Goal: Task Accomplishment & Management: Complete application form

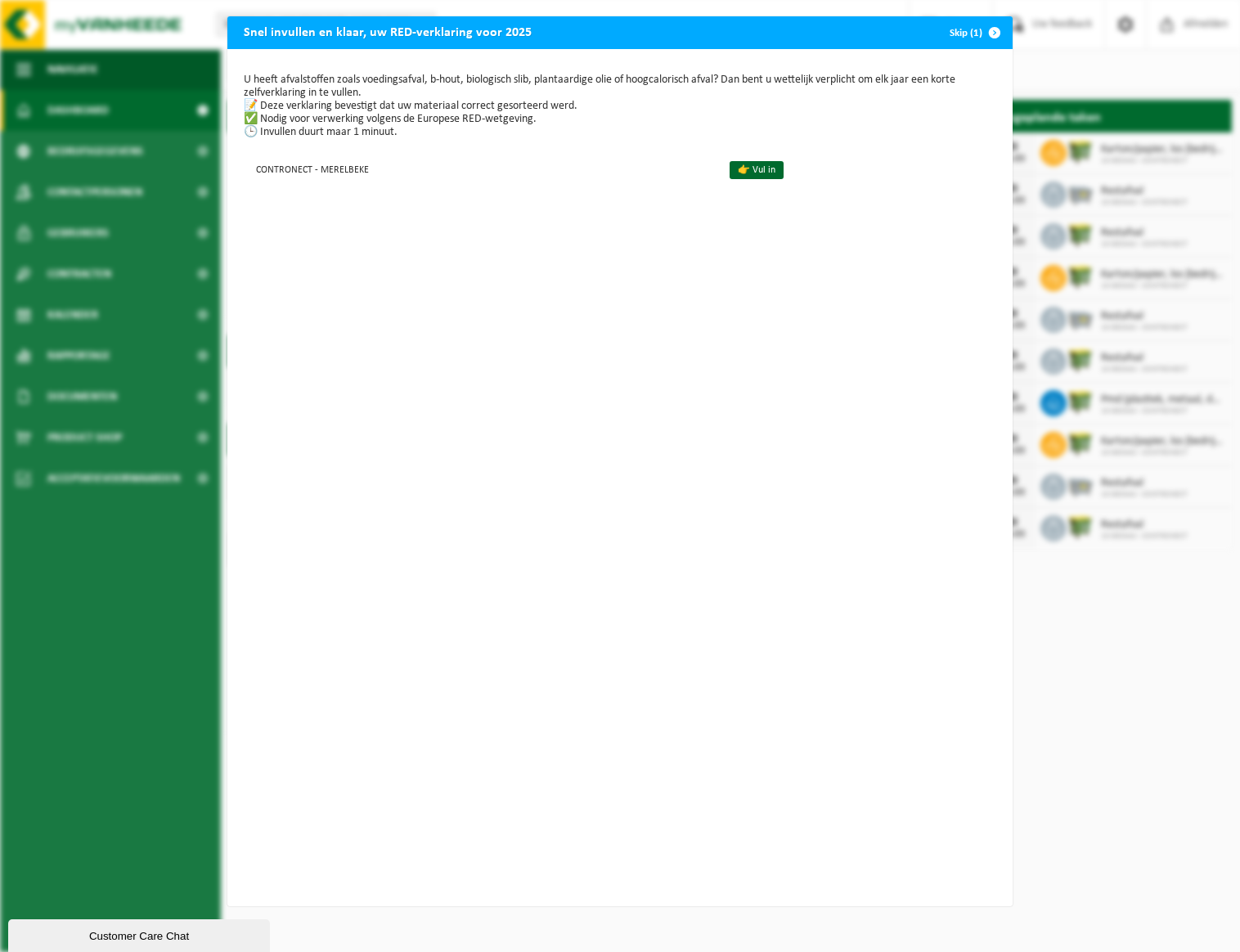
click at [969, 34] on button "Skip (1)" at bounding box center [973, 32] width 74 height 33
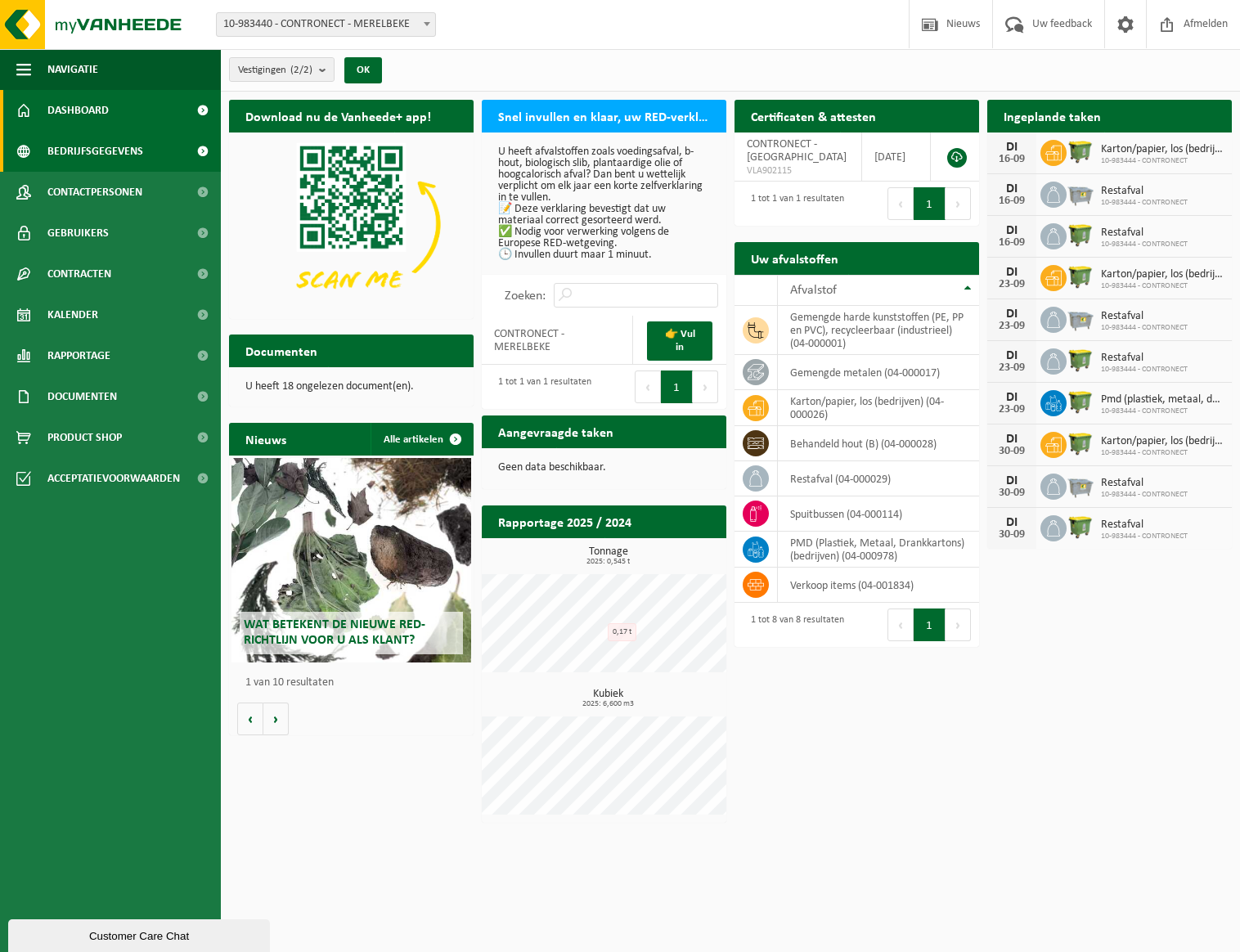
click at [114, 147] on span "Bedrijfsgegevens" at bounding box center [94, 151] width 95 height 40
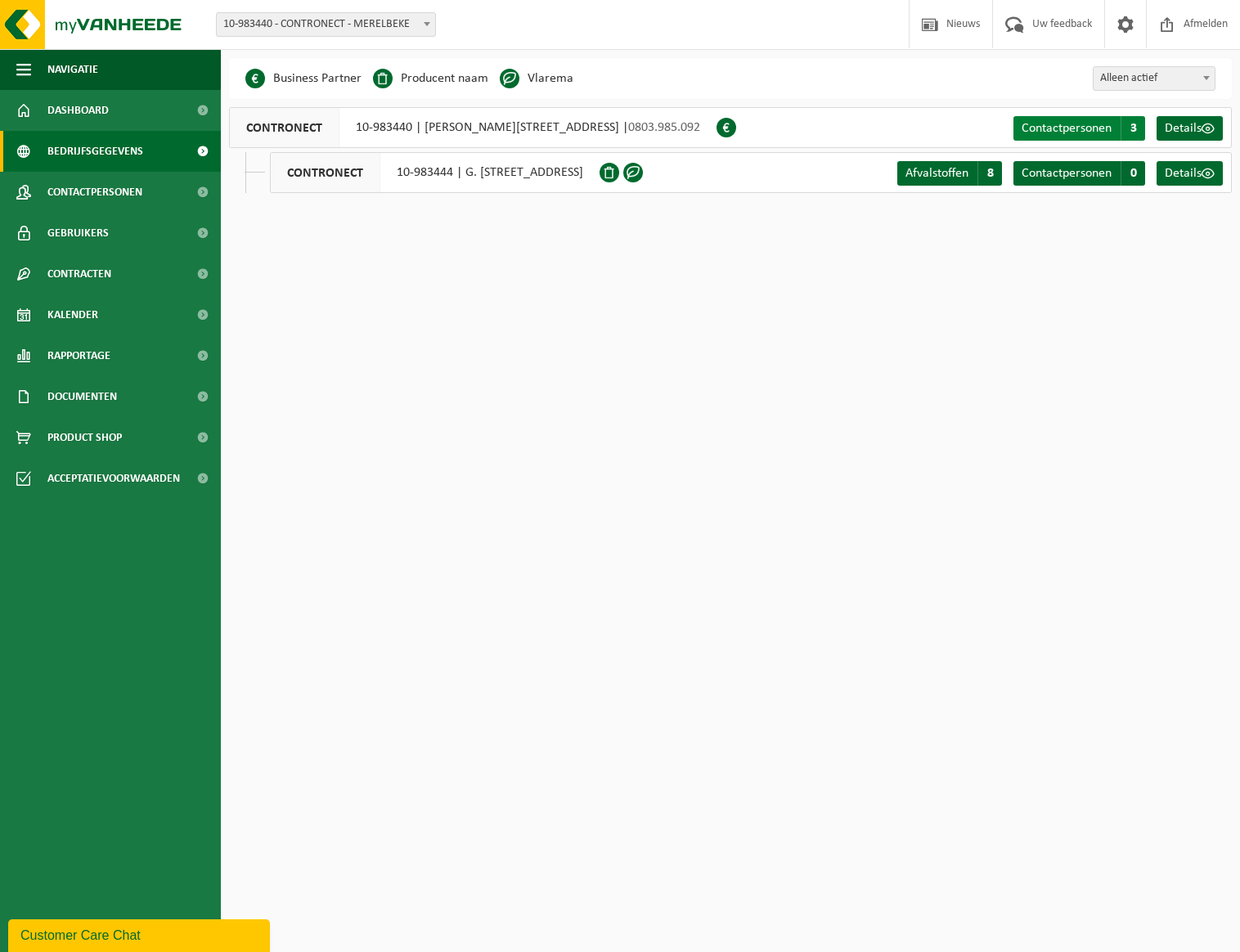
click at [1098, 128] on span "Contactpersonen" at bounding box center [1066, 129] width 90 height 13
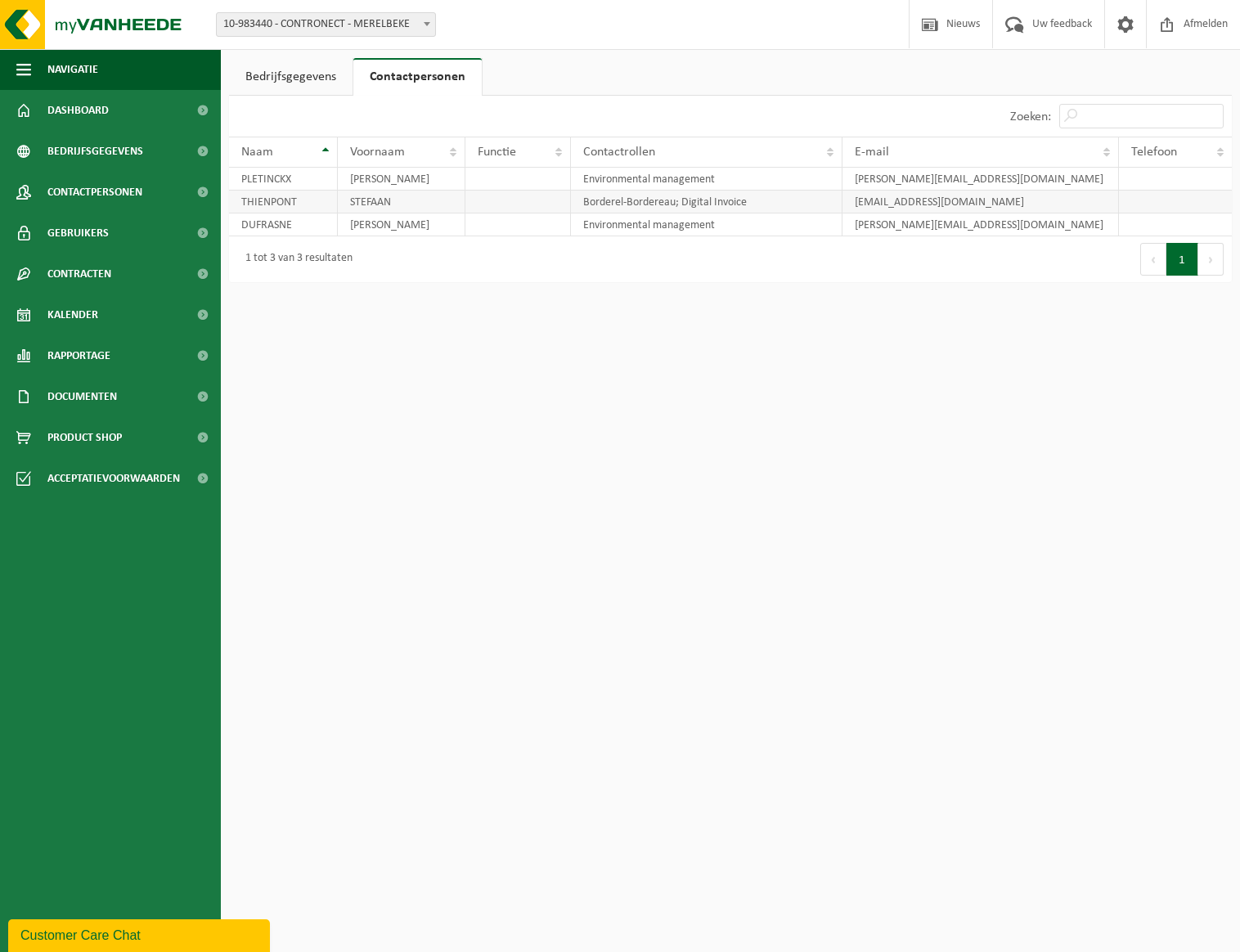
click at [903, 203] on td "stefaan.thienpont@contronect.com" at bounding box center [981, 202] width 277 height 23
click at [1117, 22] on span at bounding box center [1125, 24] width 24 height 48
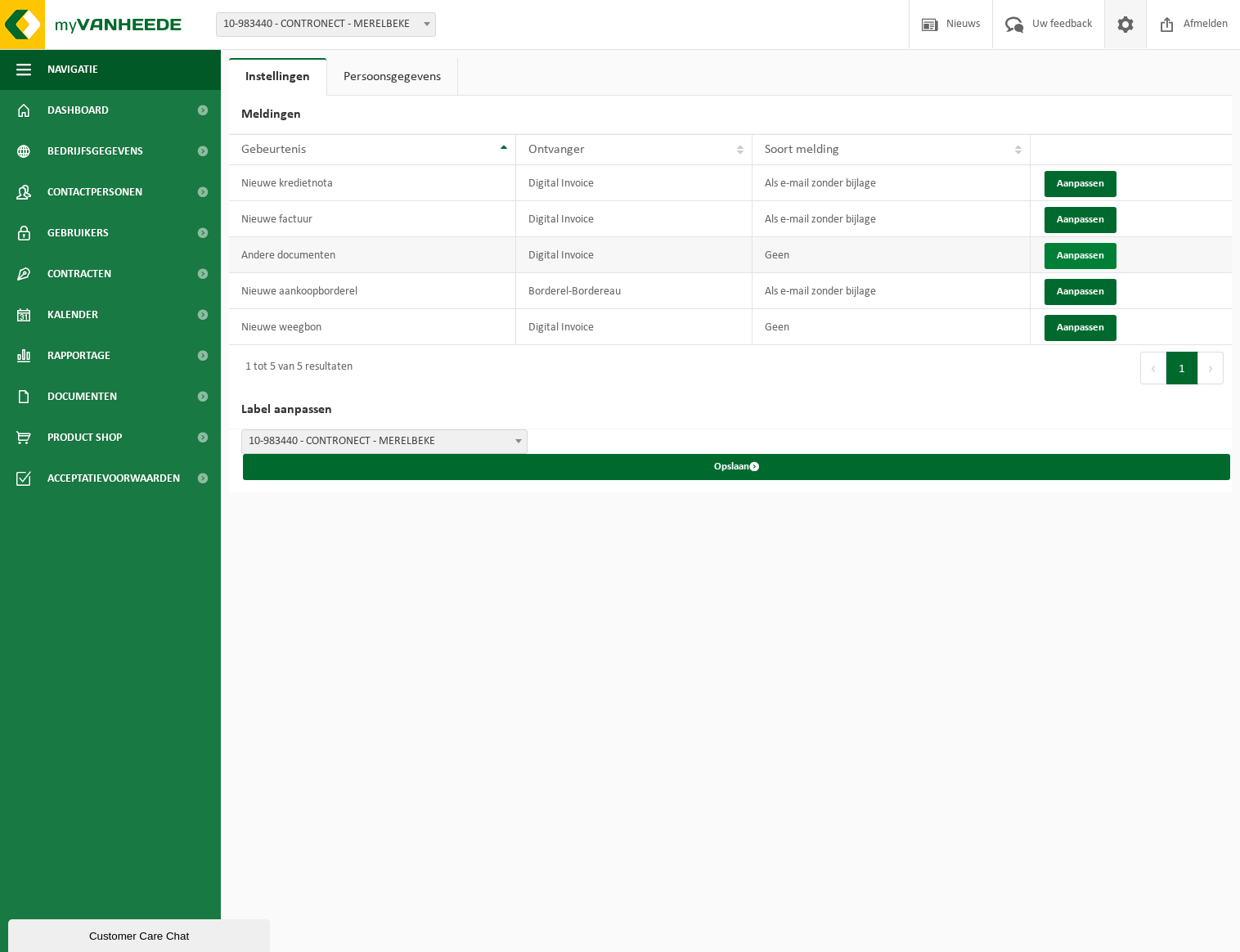
click at [1065, 251] on button "Aanpassen" at bounding box center [1081, 255] width 72 height 26
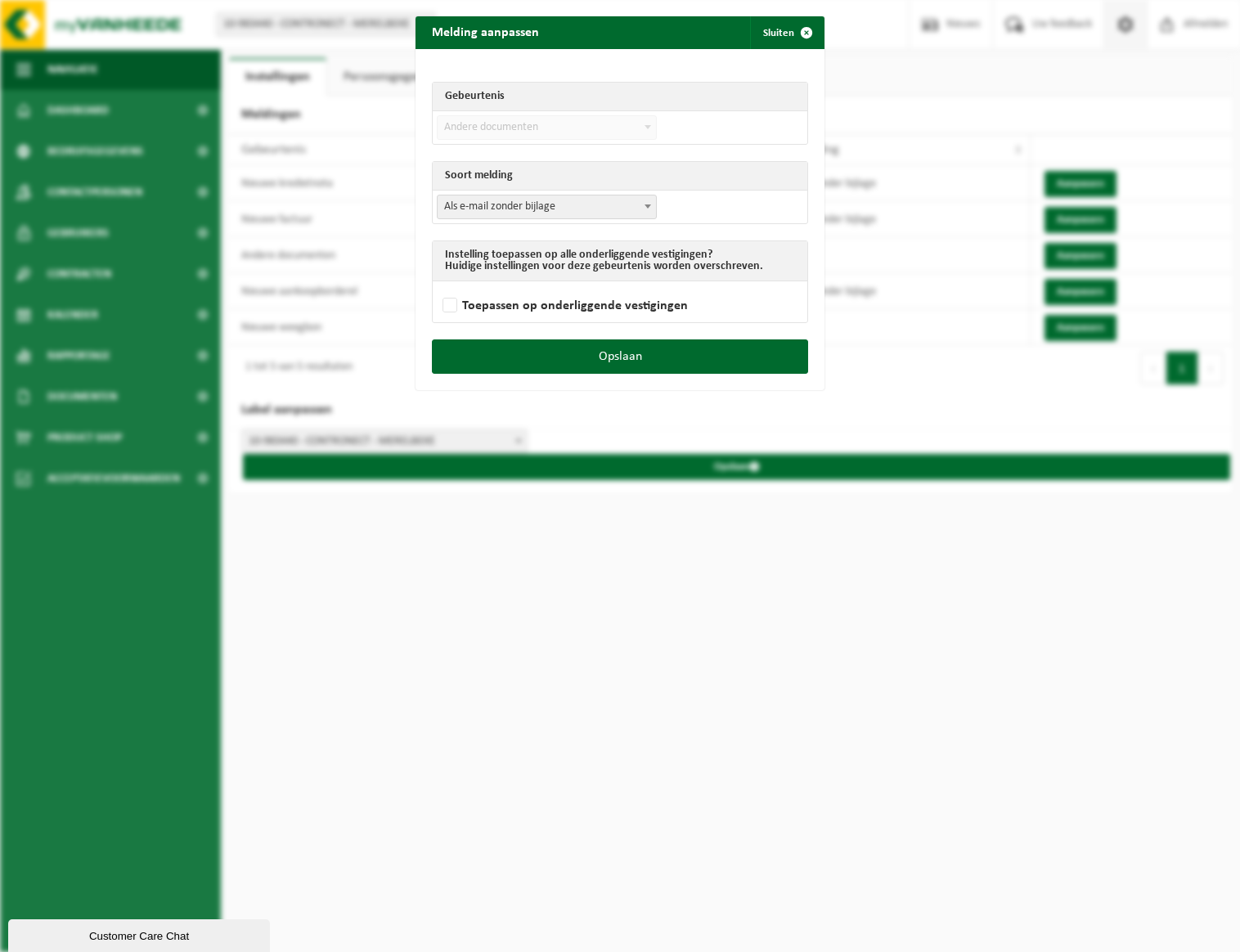
click at [641, 203] on span at bounding box center [647, 206] width 16 height 21
click at [795, 31] on span "submit" at bounding box center [806, 32] width 33 height 33
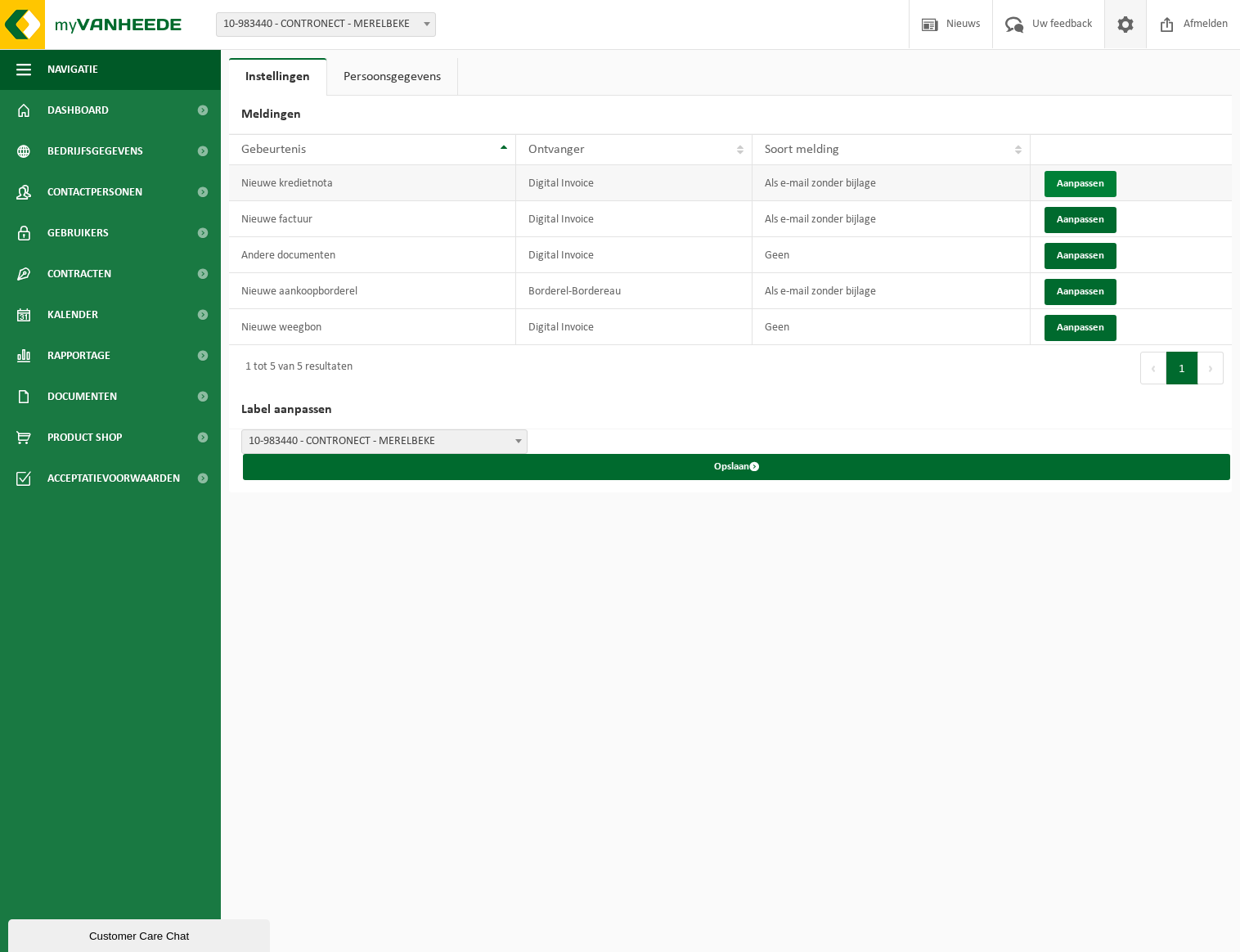
click at [1071, 176] on button "Aanpassen" at bounding box center [1081, 184] width 72 height 26
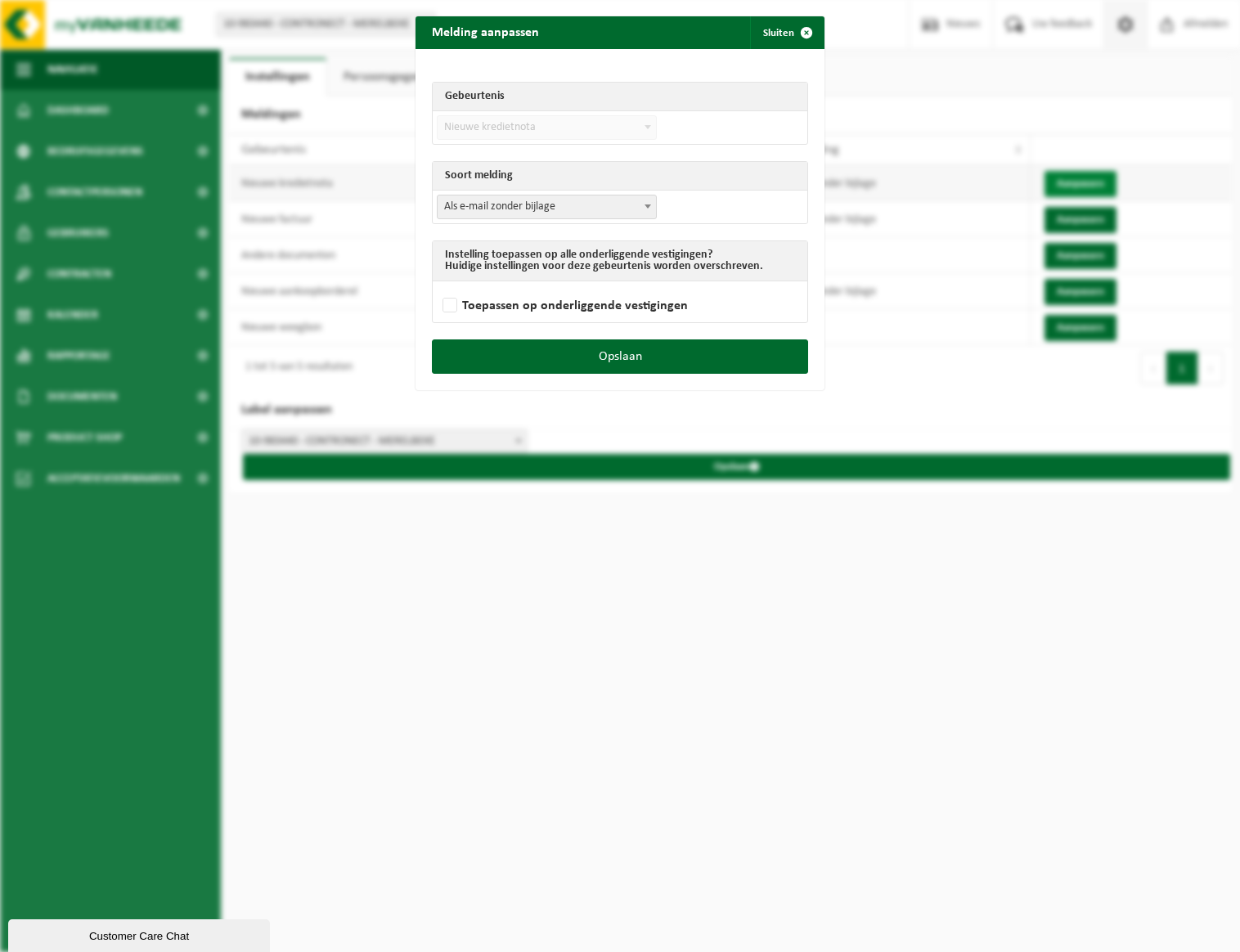
click at [1071, 176] on div "Melding aanpassen Sluiten Gebeurtenis Nieuwe factuur Nieuwe kredietnota Andere …" at bounding box center [620, 476] width 1240 height 952
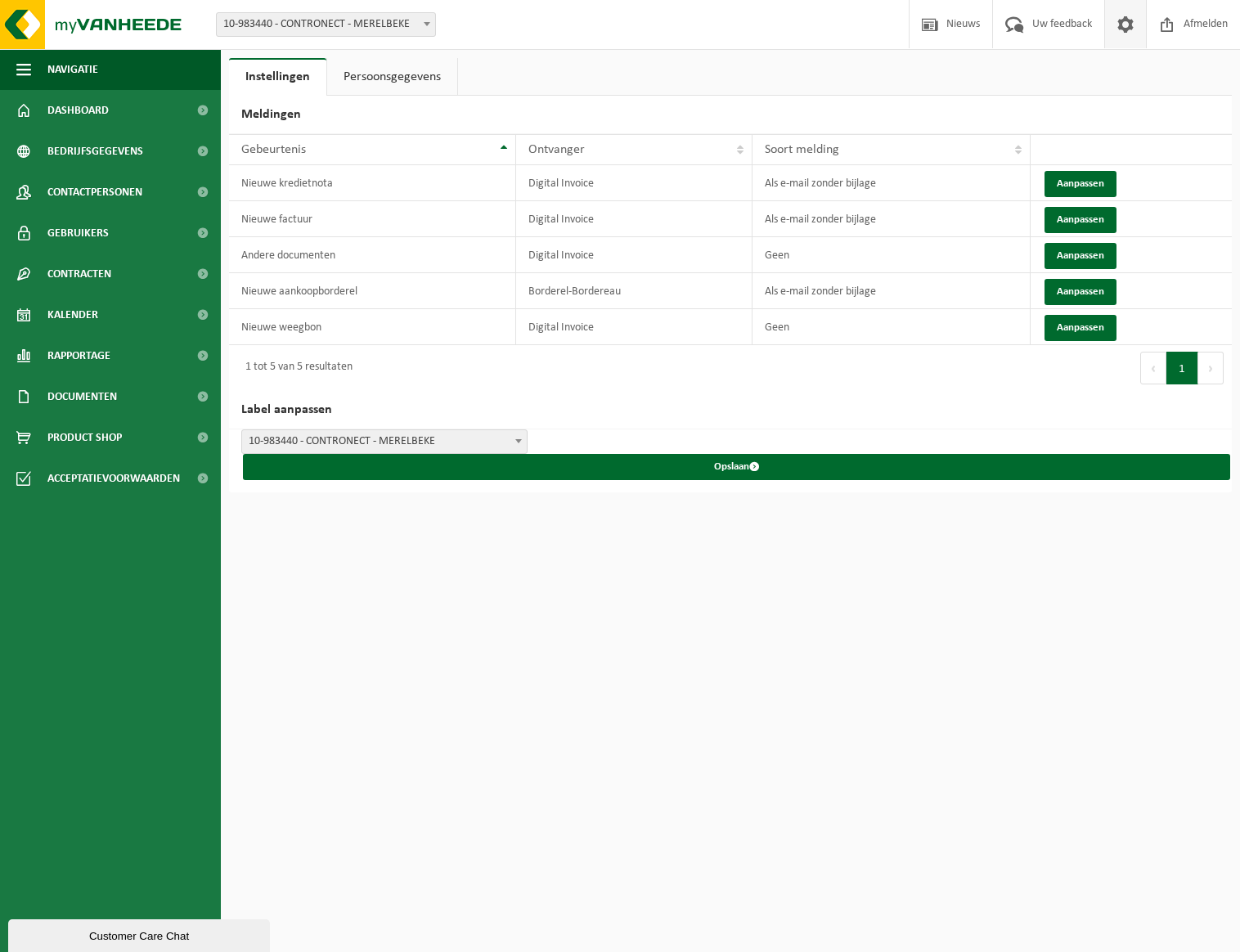
click at [397, 69] on link "Persoonsgegevens" at bounding box center [392, 77] width 130 height 38
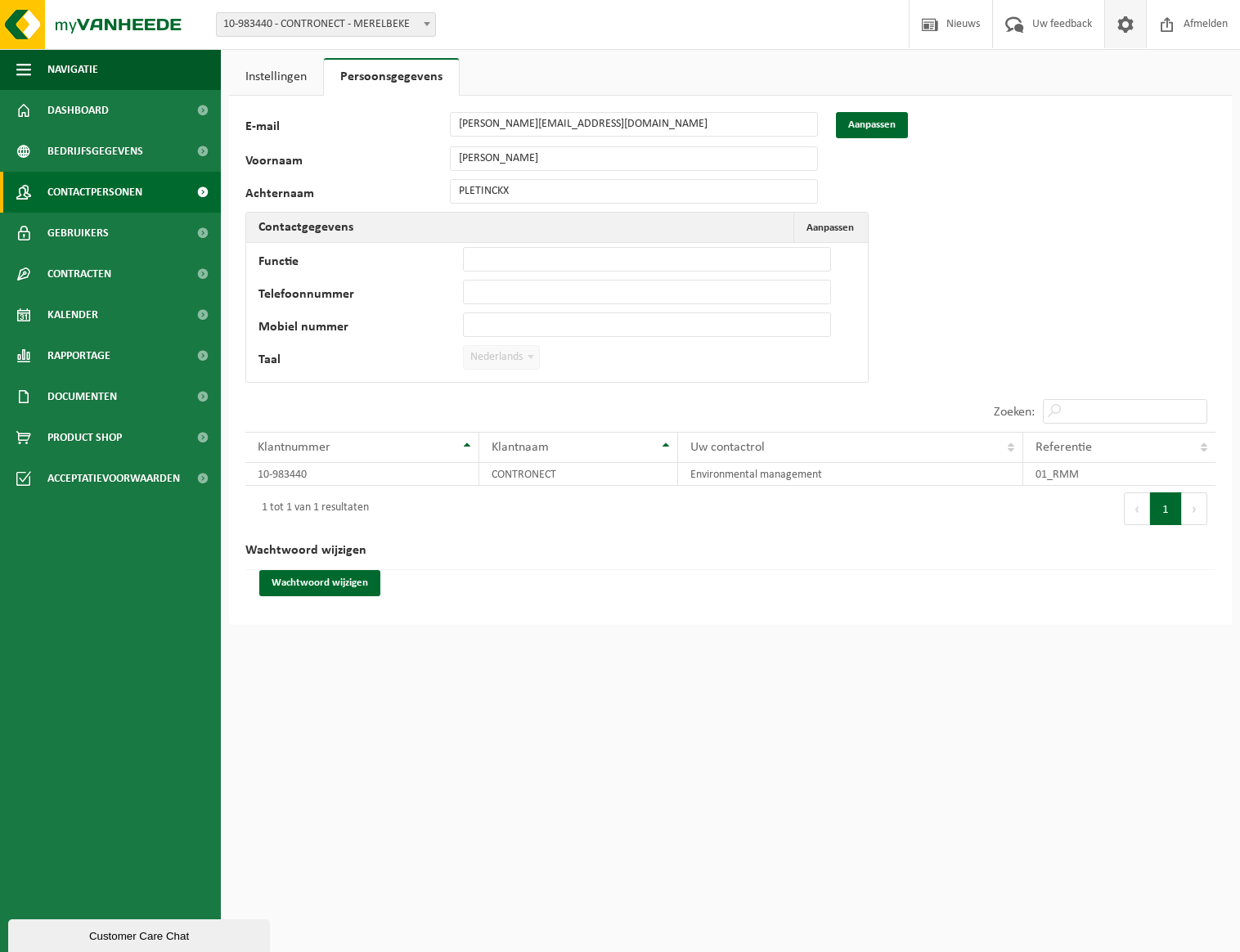
click at [122, 195] on span "Contactpersonen" at bounding box center [94, 192] width 95 height 40
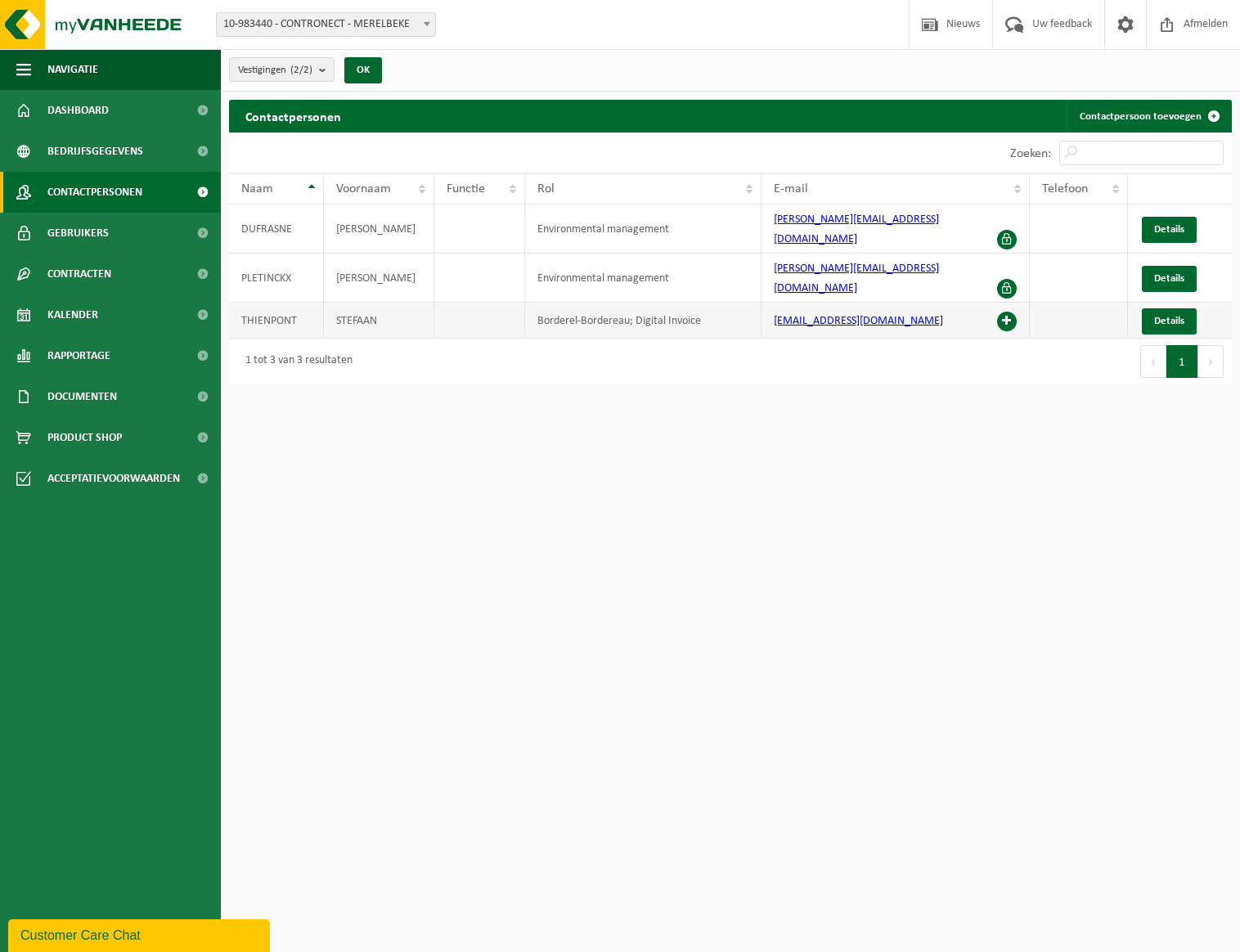
click at [1012, 312] on span at bounding box center [1006, 321] width 19 height 19
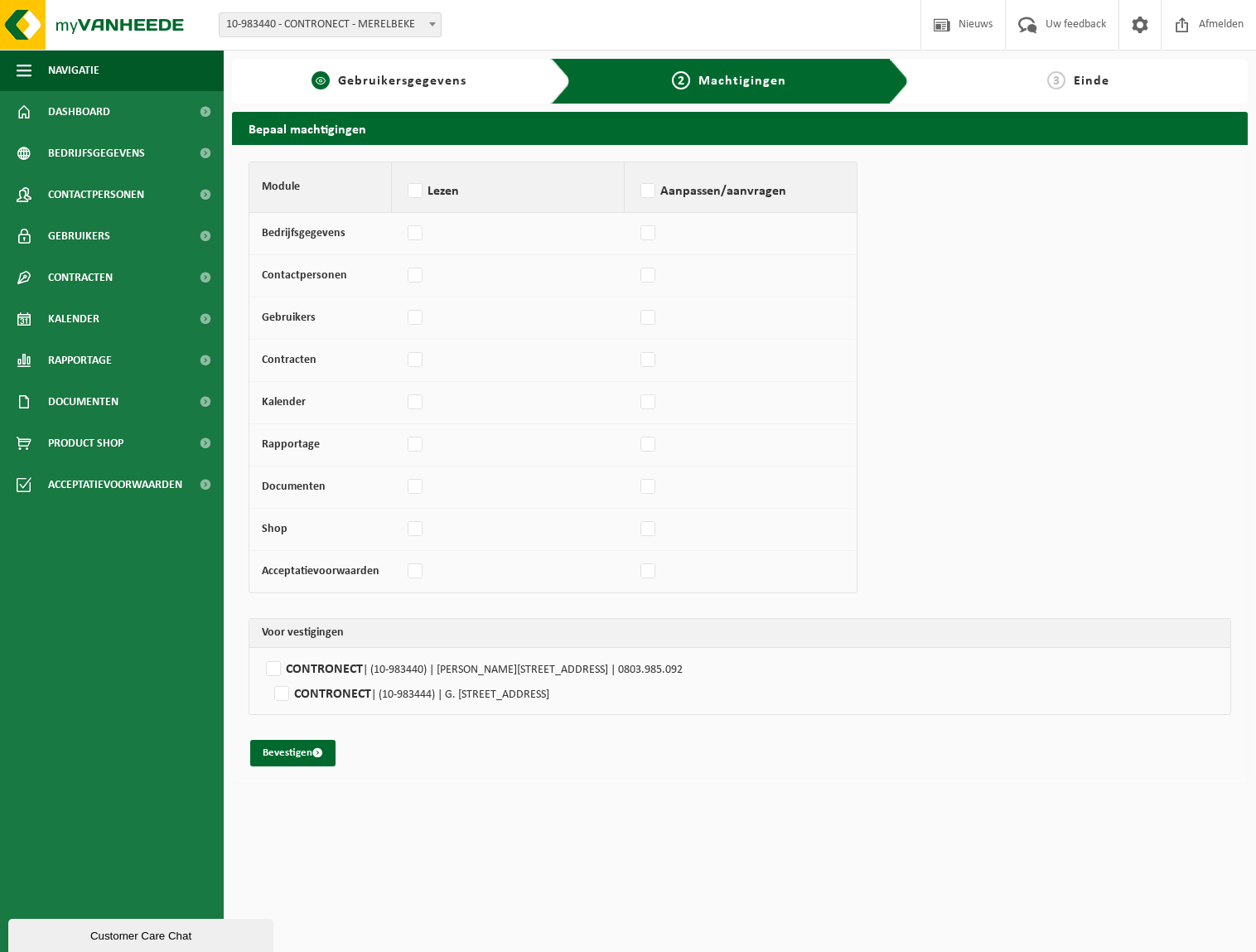
click at [356, 87] on span "Gebruikersgegevens" at bounding box center [402, 81] width 128 height 14
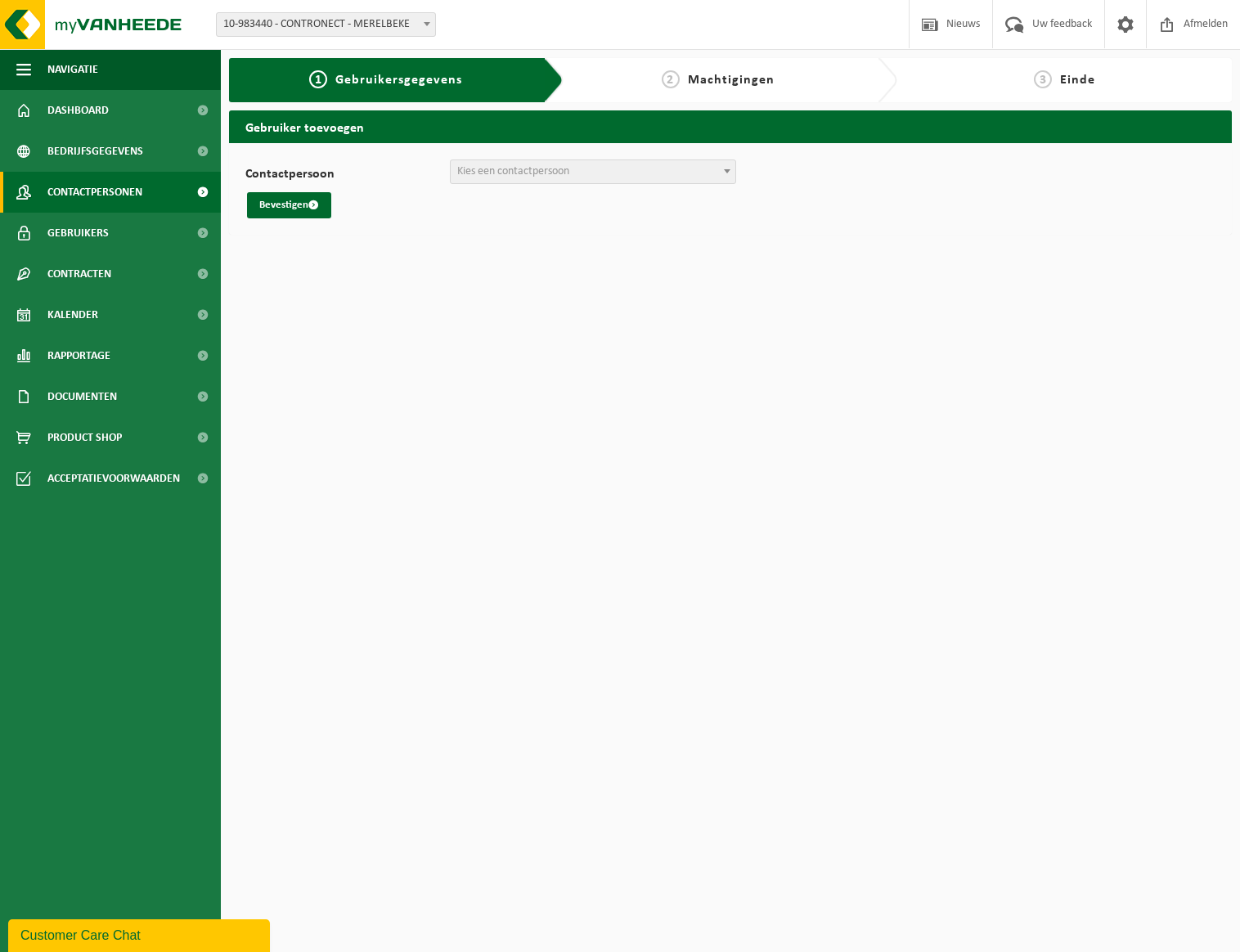
click at [94, 186] on span "Contactpersonen" at bounding box center [94, 192] width 95 height 40
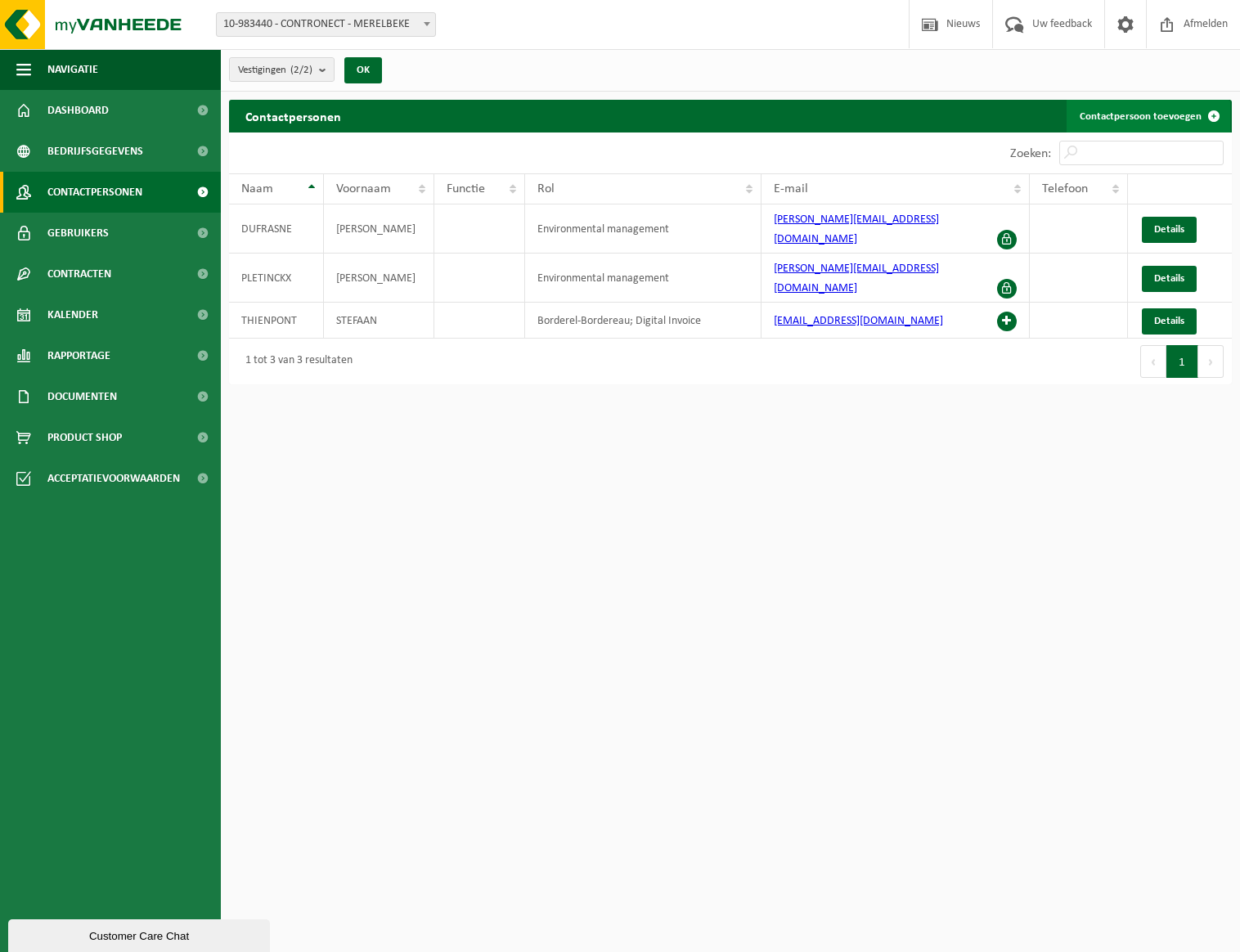
click at [1126, 115] on link "Contactpersoon toevoegen" at bounding box center [1149, 116] width 164 height 33
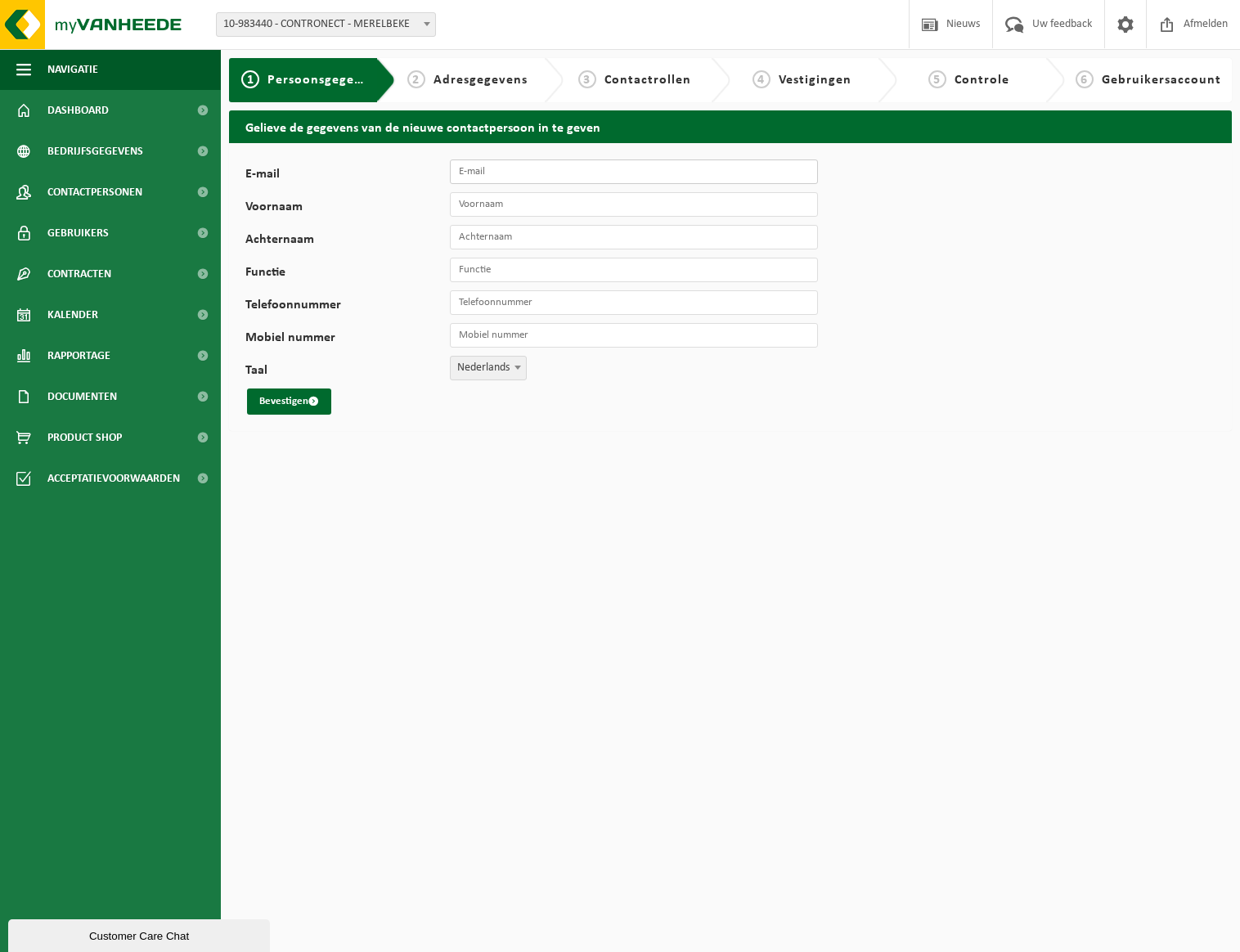
click at [503, 166] on input "E-mail" at bounding box center [633, 171] width 368 height 24
click at [531, 176] on input "invo" at bounding box center [633, 171] width 368 height 24
type input "invoice@contronect.com"
click at [517, 206] on input "Voornaam" at bounding box center [633, 204] width 368 height 24
type input "F"
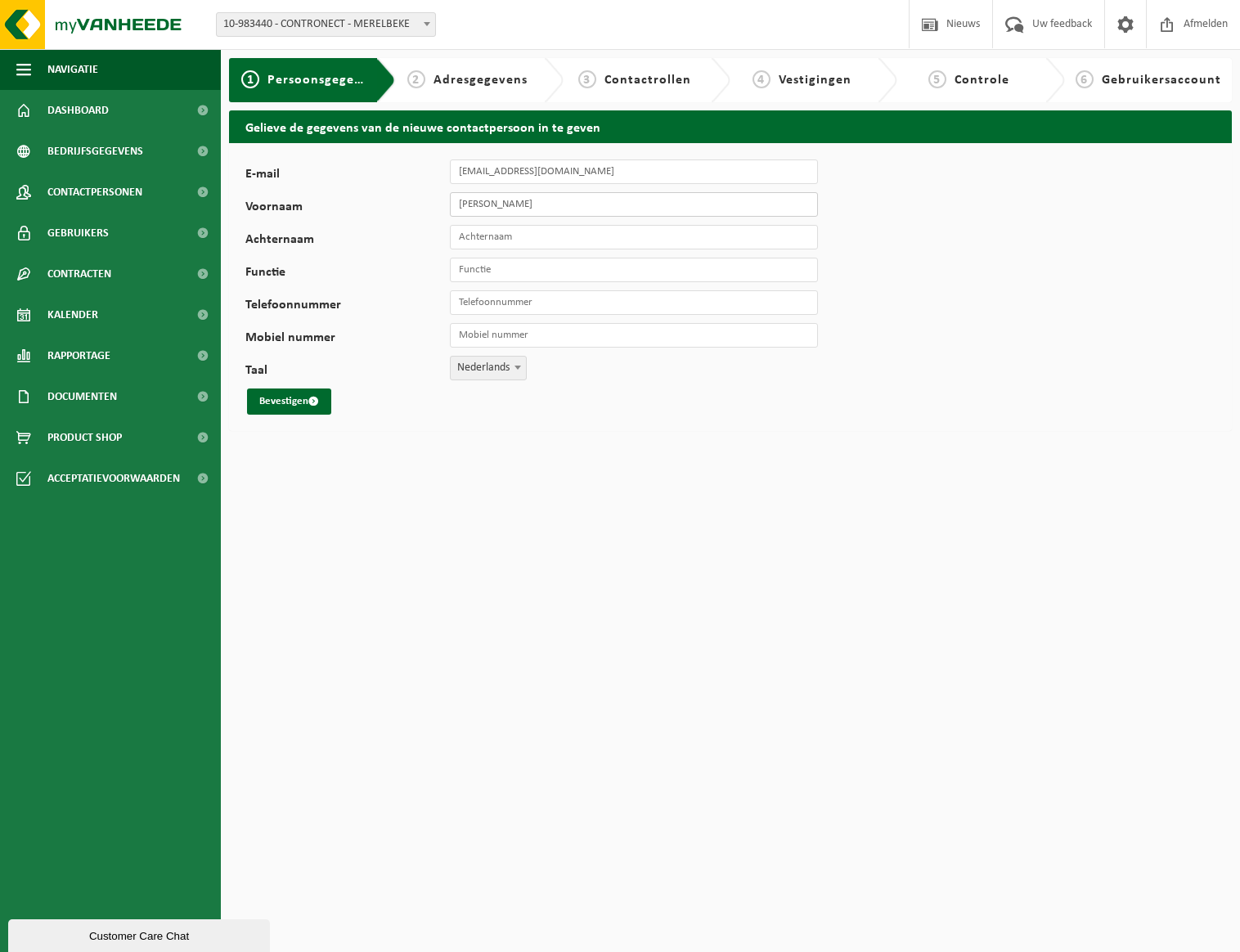
type input "Greta"
click at [488, 236] on input "Achternaam" at bounding box center [633, 237] width 368 height 24
type input "Schalck"
click at [494, 271] on input "Functie" at bounding box center [633, 270] width 368 height 24
type input "BAC"
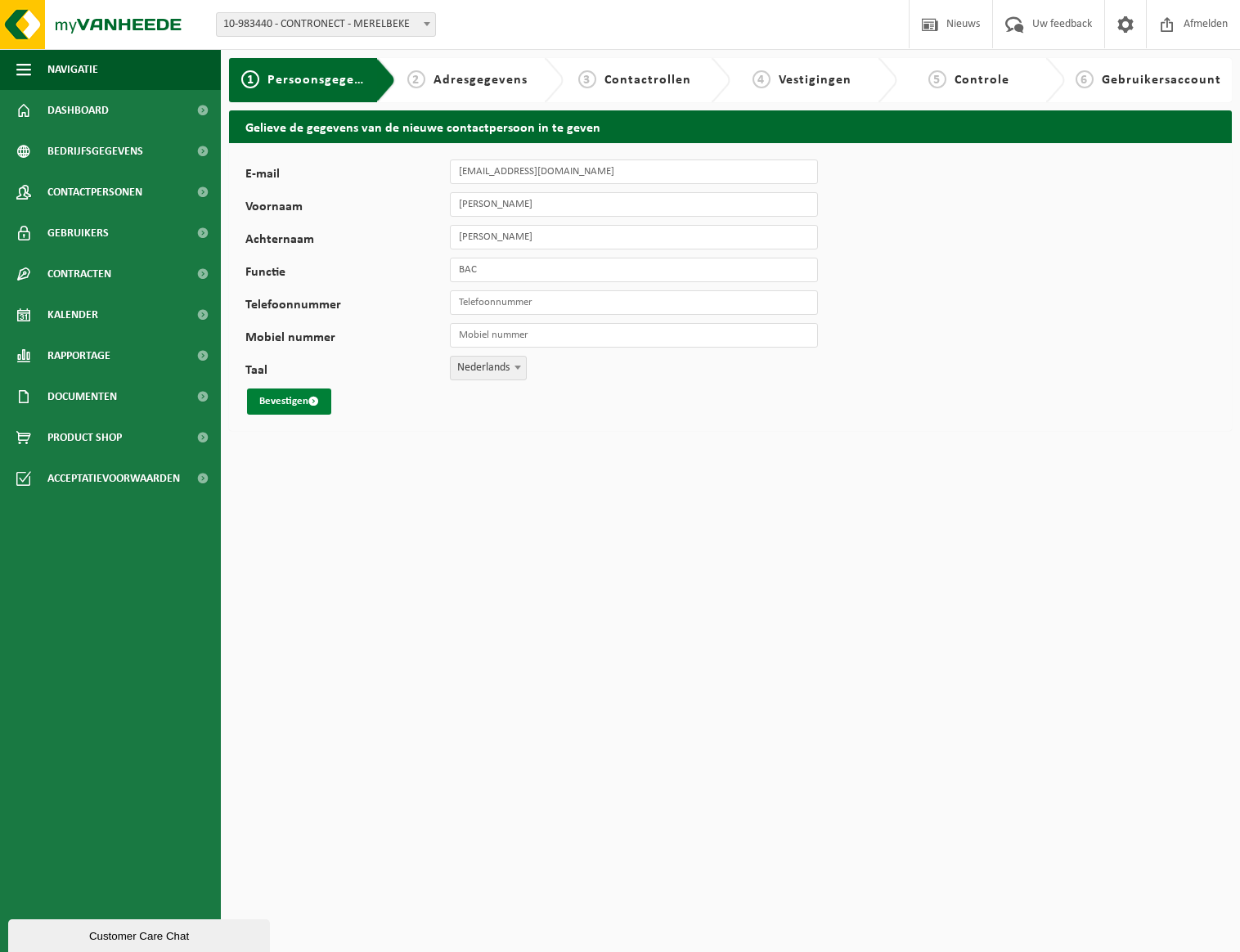
click at [273, 397] on button "Bevestigen" at bounding box center [289, 401] width 84 height 26
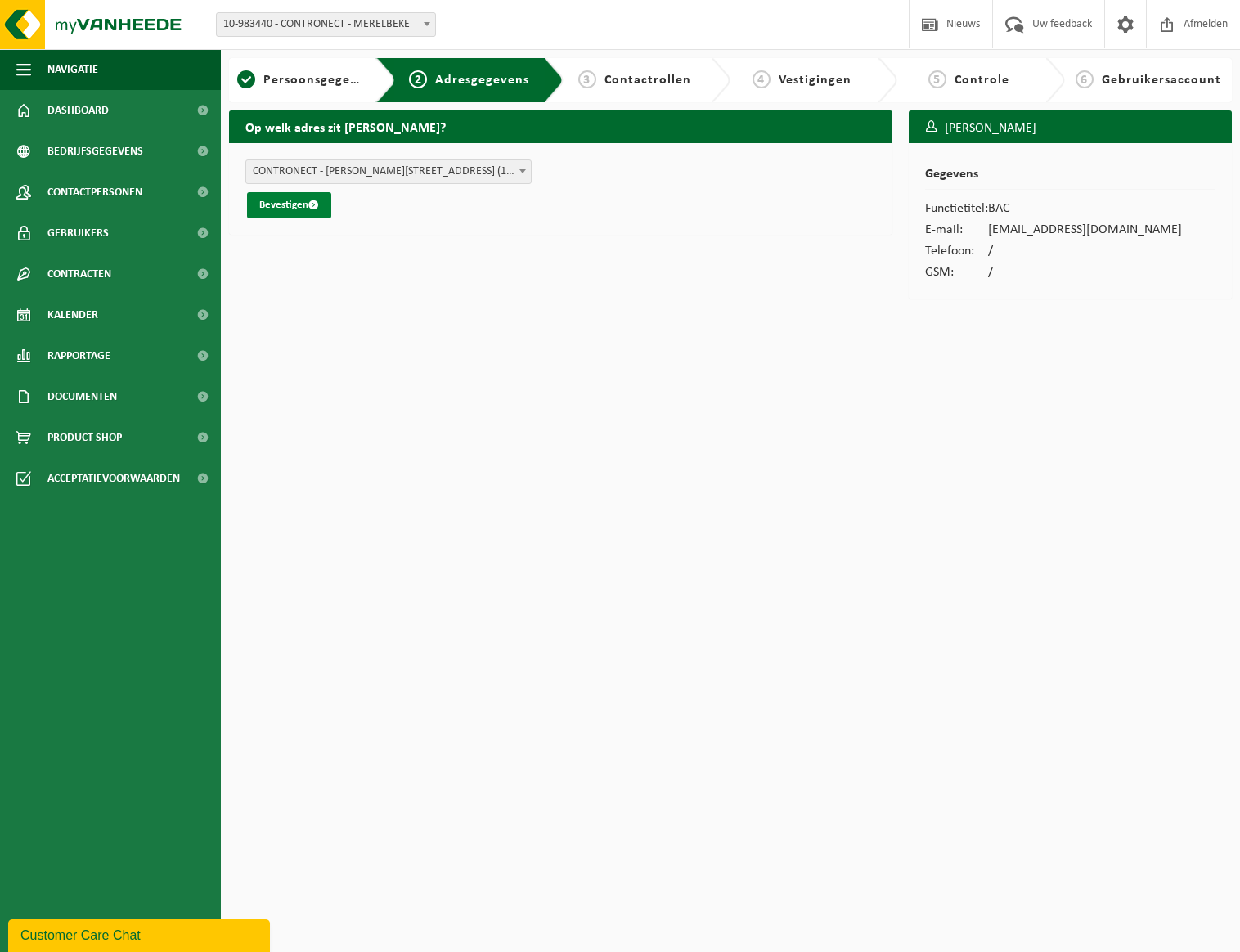
click at [277, 206] on button "Bevestigen" at bounding box center [289, 205] width 84 height 26
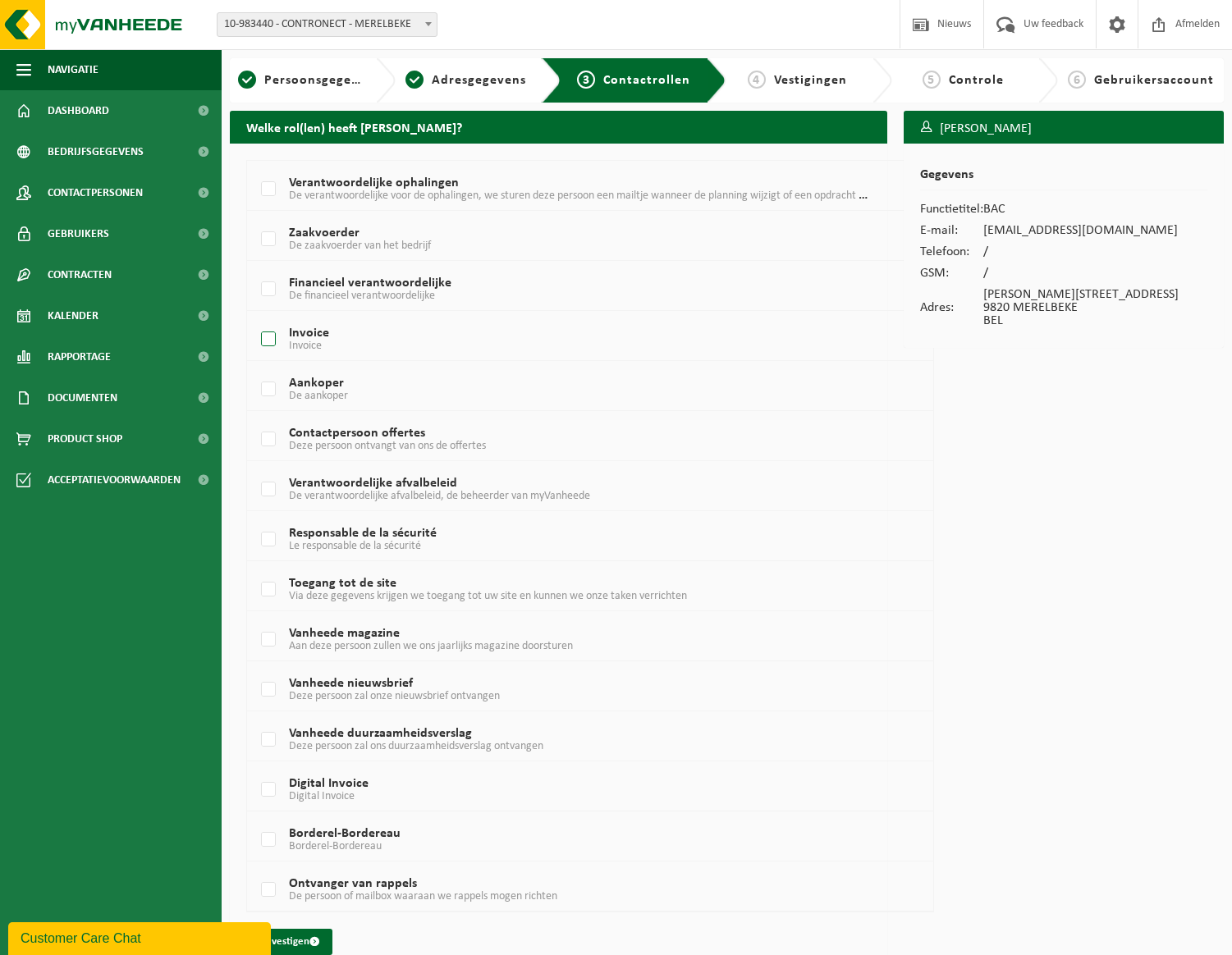
click at [273, 336] on label "Invoice Invoice" at bounding box center [563, 339] width 610 height 25
click at [256, 319] on input "Invoice Invoice" at bounding box center [255, 318] width 1 height 1
checkbox input "true"
click at [274, 283] on label "Financieel verantwoordelijke De financieel verantwoordelijke" at bounding box center [563, 289] width 610 height 25
click at [256, 269] on input "Financieel verantwoordelijke De financieel verantwoordelijke" at bounding box center [255, 268] width 1 height 1
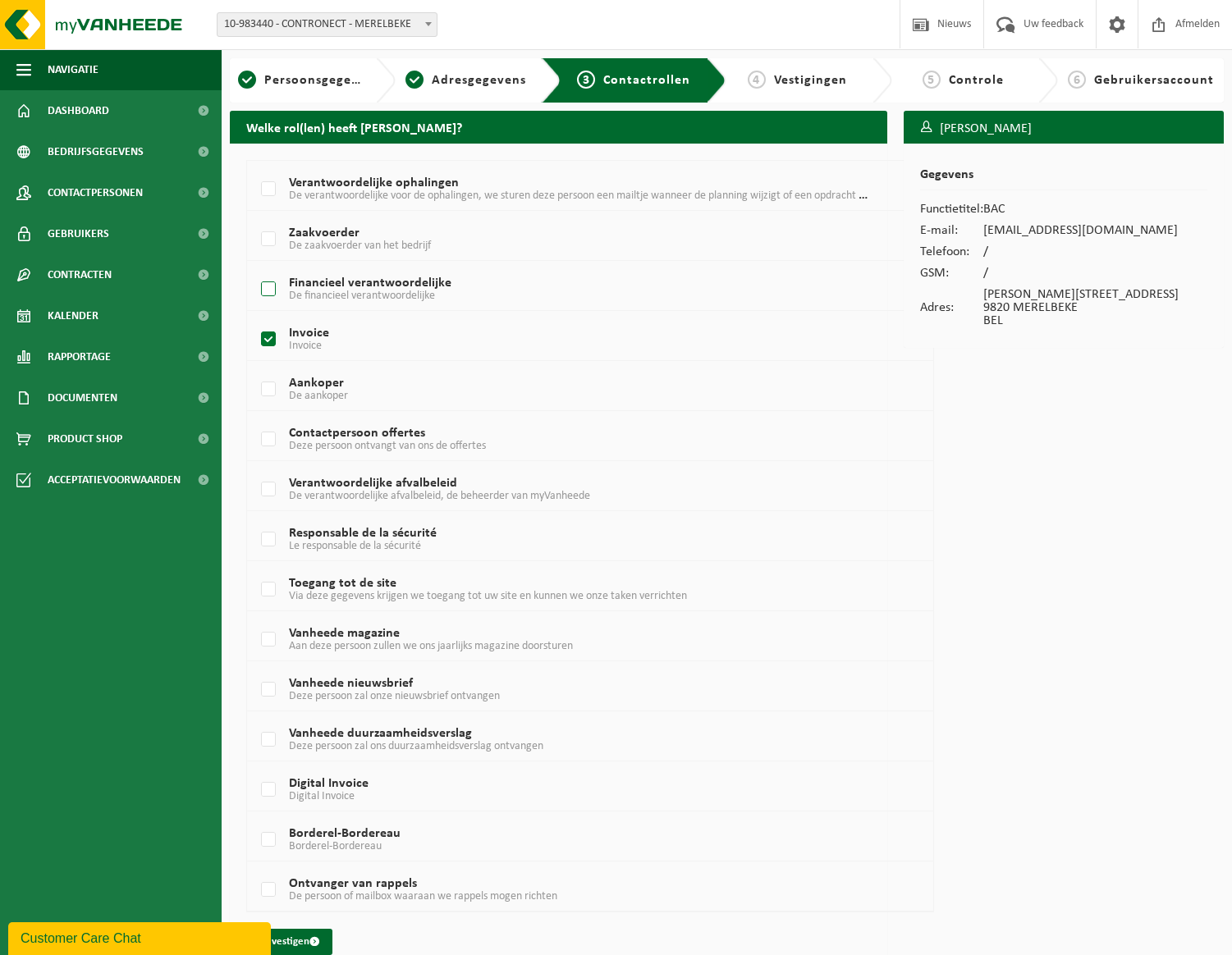
checkbox input "true"
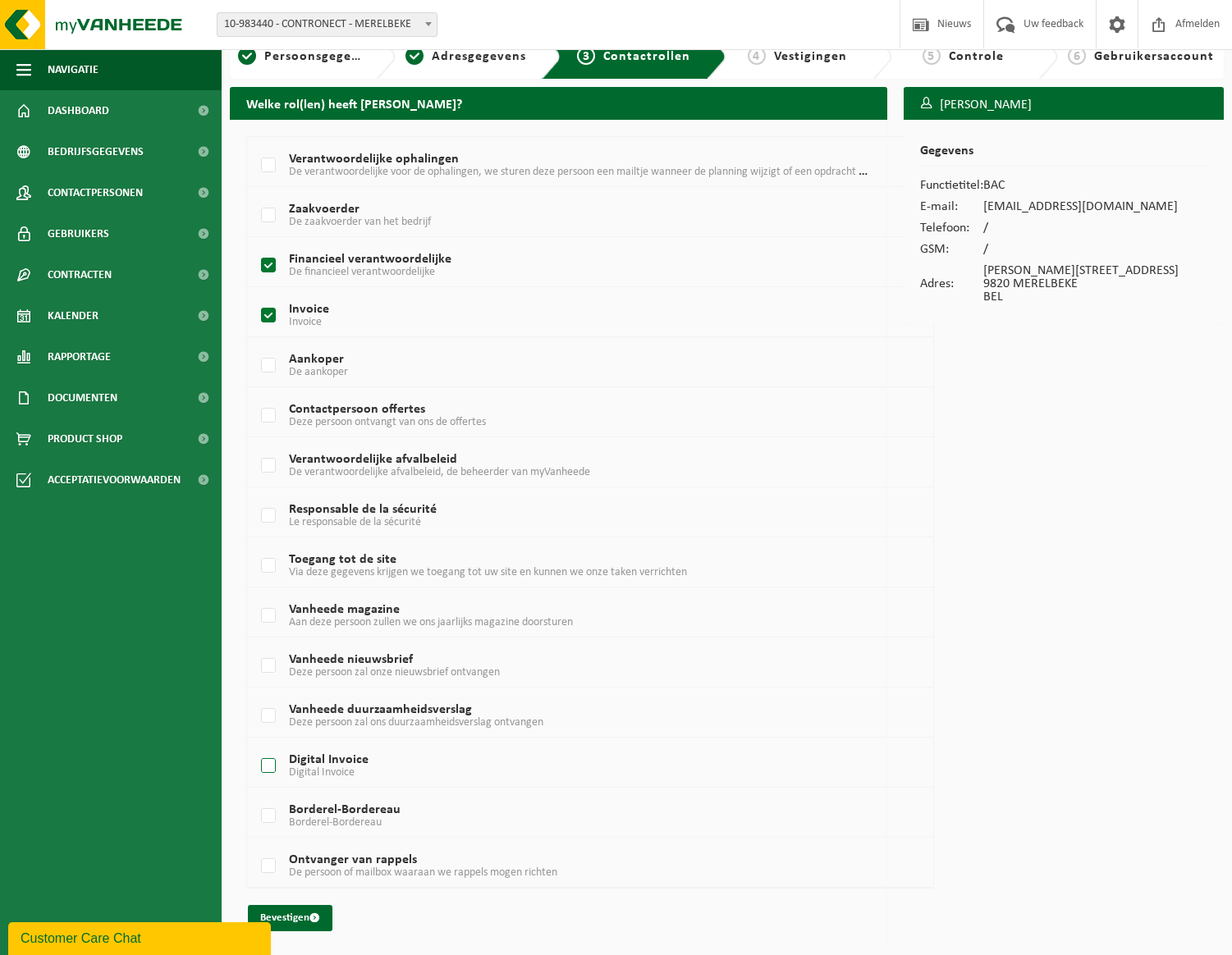
click at [266, 770] on label "Digital Invoice Digital Invoice" at bounding box center [563, 766] width 610 height 25
click at [256, 746] on input "Digital Invoice Digital Invoice" at bounding box center [255, 745] width 1 height 1
checkbox input "true"
drag, startPoint x: 270, startPoint y: 815, endPoint x: 341, endPoint y: 819, distance: 71.1
click at [273, 815] on label "Borderel-Bordereau Borderel-Bordereau" at bounding box center [563, 815] width 610 height 25
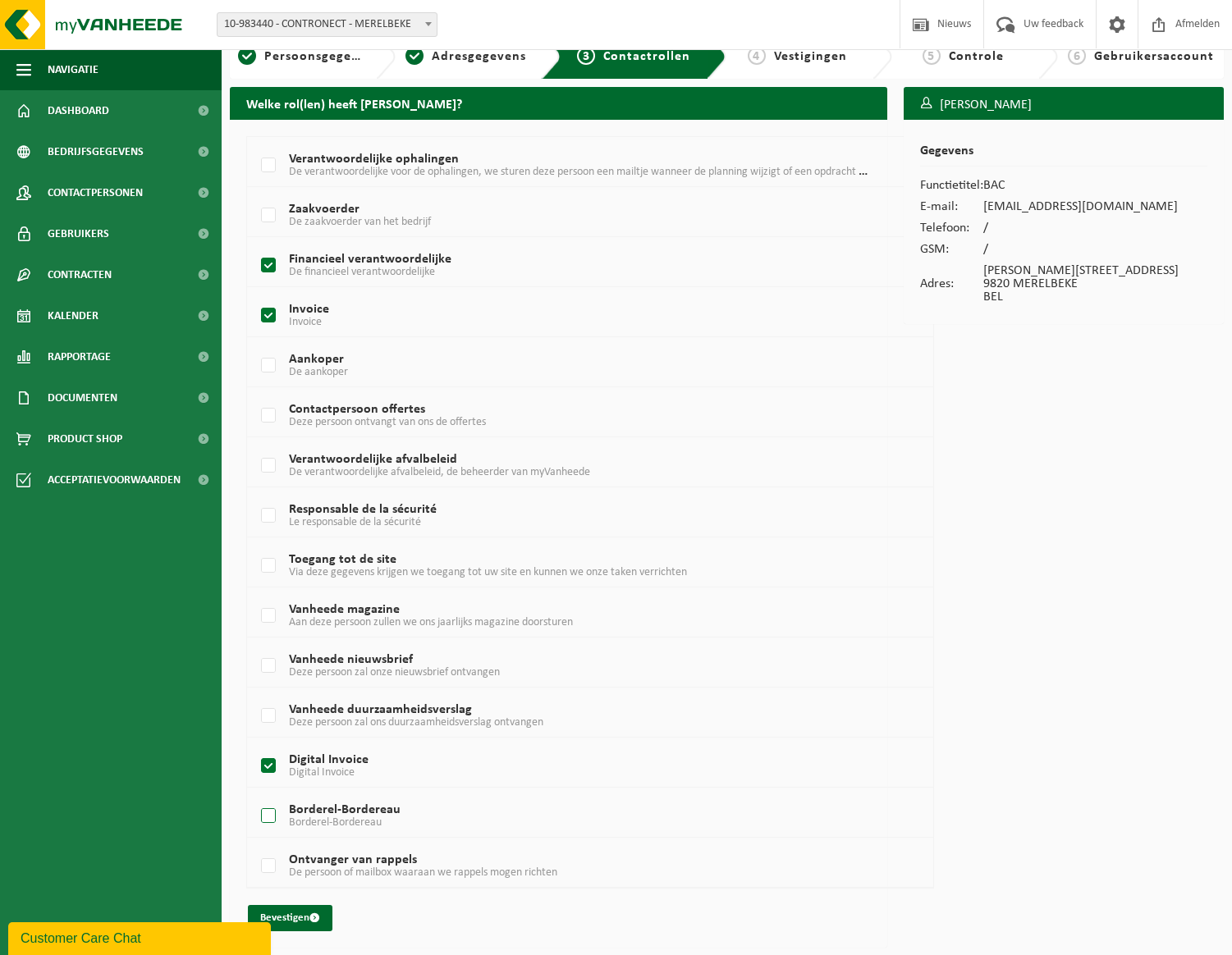
click at [256, 796] on input "Borderel-Bordereau Borderel-Bordereau" at bounding box center [255, 795] width 1 height 1
checkbox input "true"
click at [259, 866] on label "Ontvanger van rappels De persoon of mailbox waaraan we rappels mogen richten" at bounding box center [563, 866] width 610 height 25
click at [256, 846] on input "Ontvanger van rappels De persoon of mailbox waaraan we rappels mogen richten" at bounding box center [255, 845] width 1 height 1
checkbox input "true"
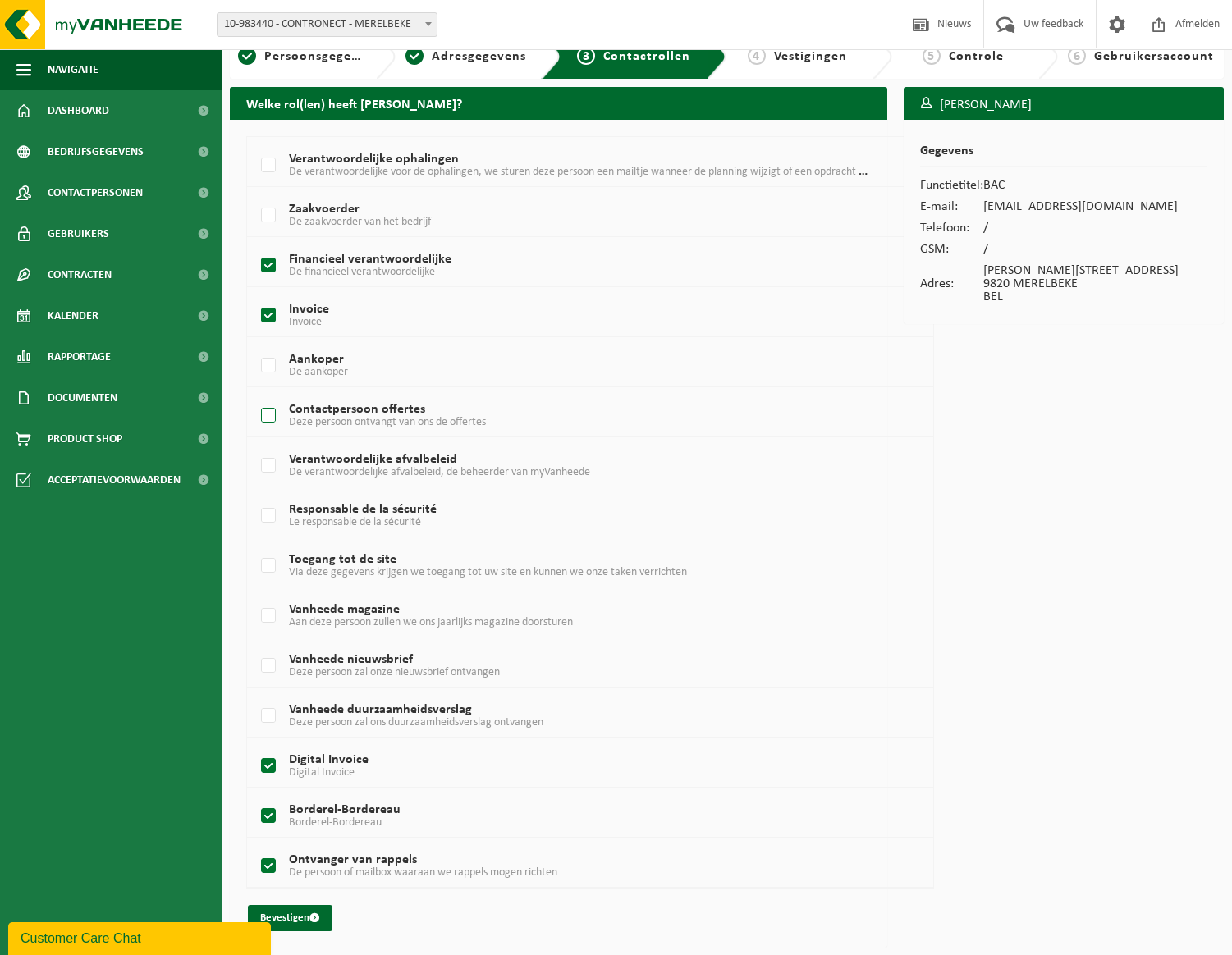
click at [267, 419] on label "Contactpersoon offertes Deze persoon ontvangt van ons de offertes" at bounding box center [563, 415] width 610 height 25
click at [256, 395] on input "Contactpersoon offertes Deze persoon ontvangt van ons de offertes" at bounding box center [255, 395] width 1 height 1
checkbox input "true"
click at [290, 915] on button "Bevestigen" at bounding box center [290, 918] width 85 height 26
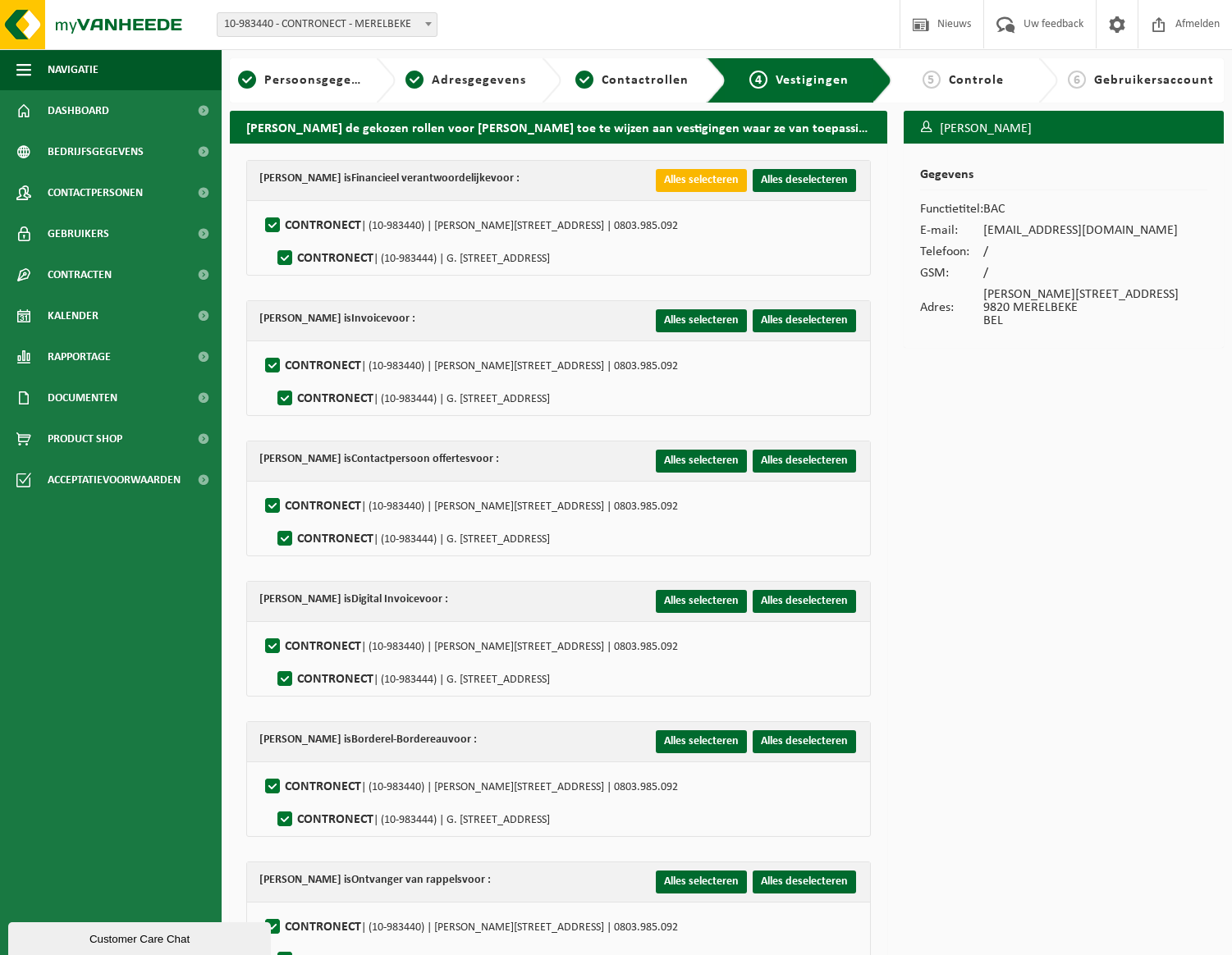
click at [722, 183] on button "Alles selecteren" at bounding box center [701, 180] width 91 height 23
click at [696, 325] on button "Alles selecteren" at bounding box center [701, 321] width 91 height 23
click at [690, 457] on button "Alles selecteren" at bounding box center [701, 460] width 91 height 23
click at [683, 598] on button "Alles selecteren" at bounding box center [701, 601] width 91 height 23
click at [693, 738] on button "Alles selecteren" at bounding box center [701, 741] width 91 height 23
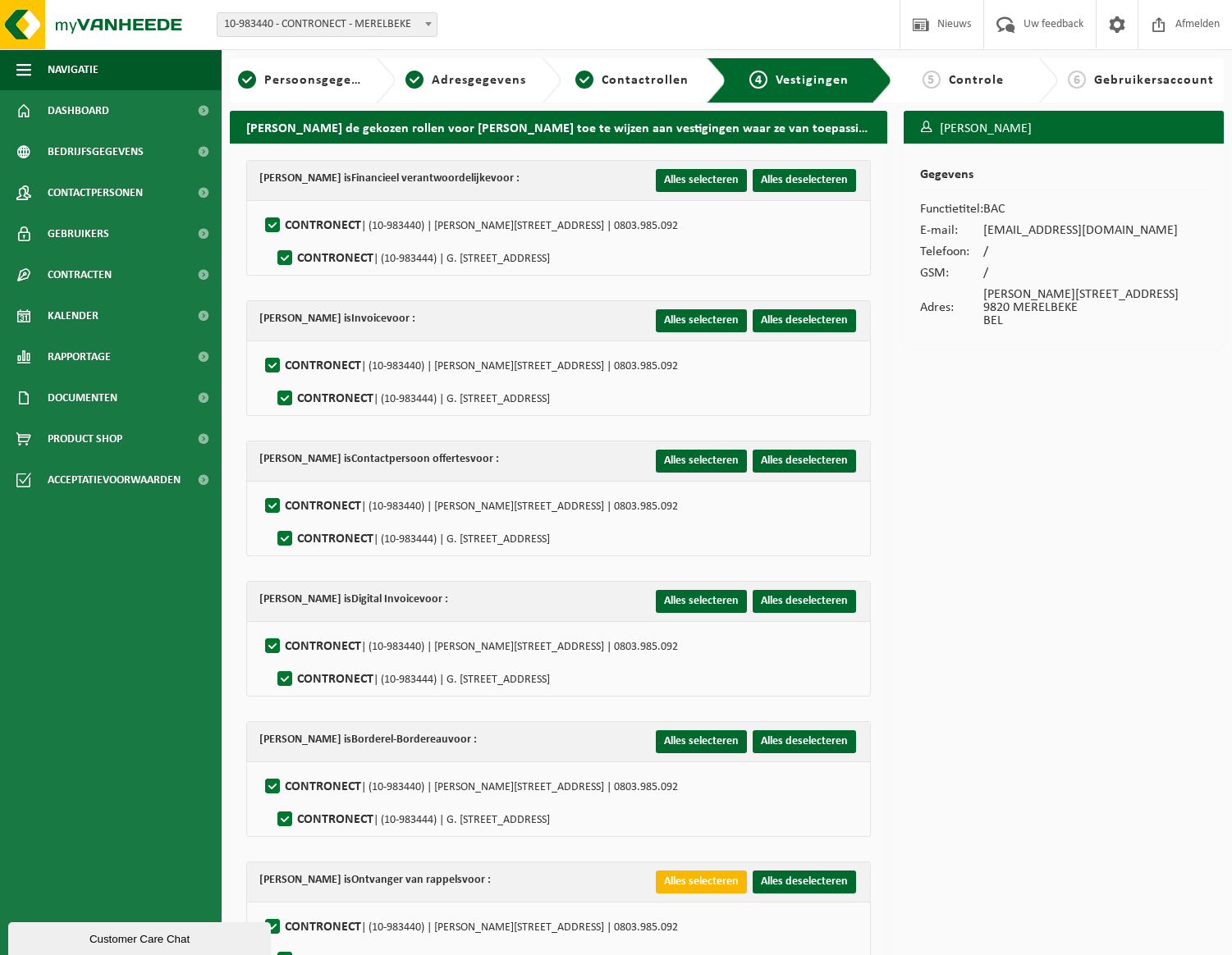
click at [685, 870] on button "Alles selecteren" at bounding box center [701, 881] width 91 height 23
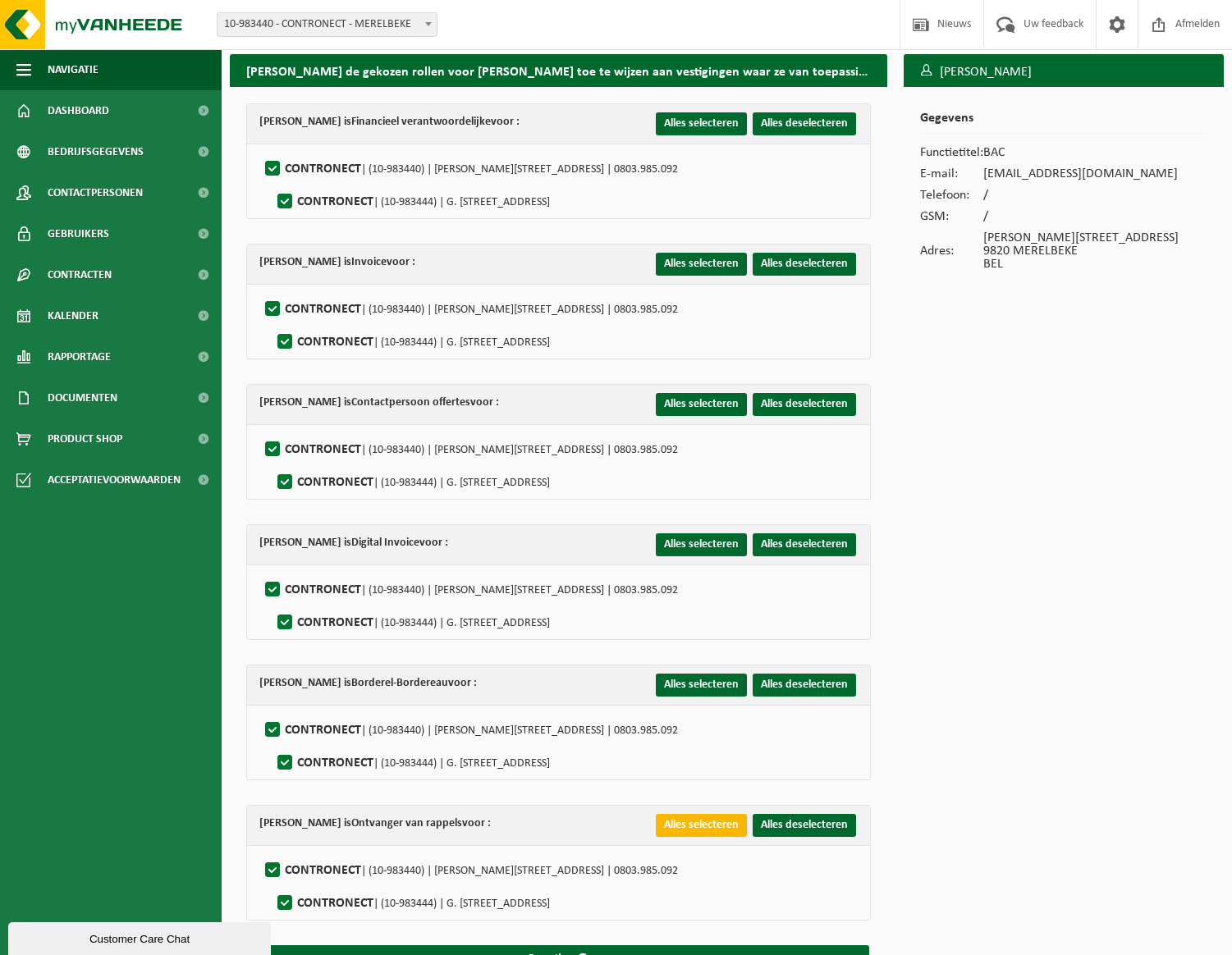
scroll to position [92, 0]
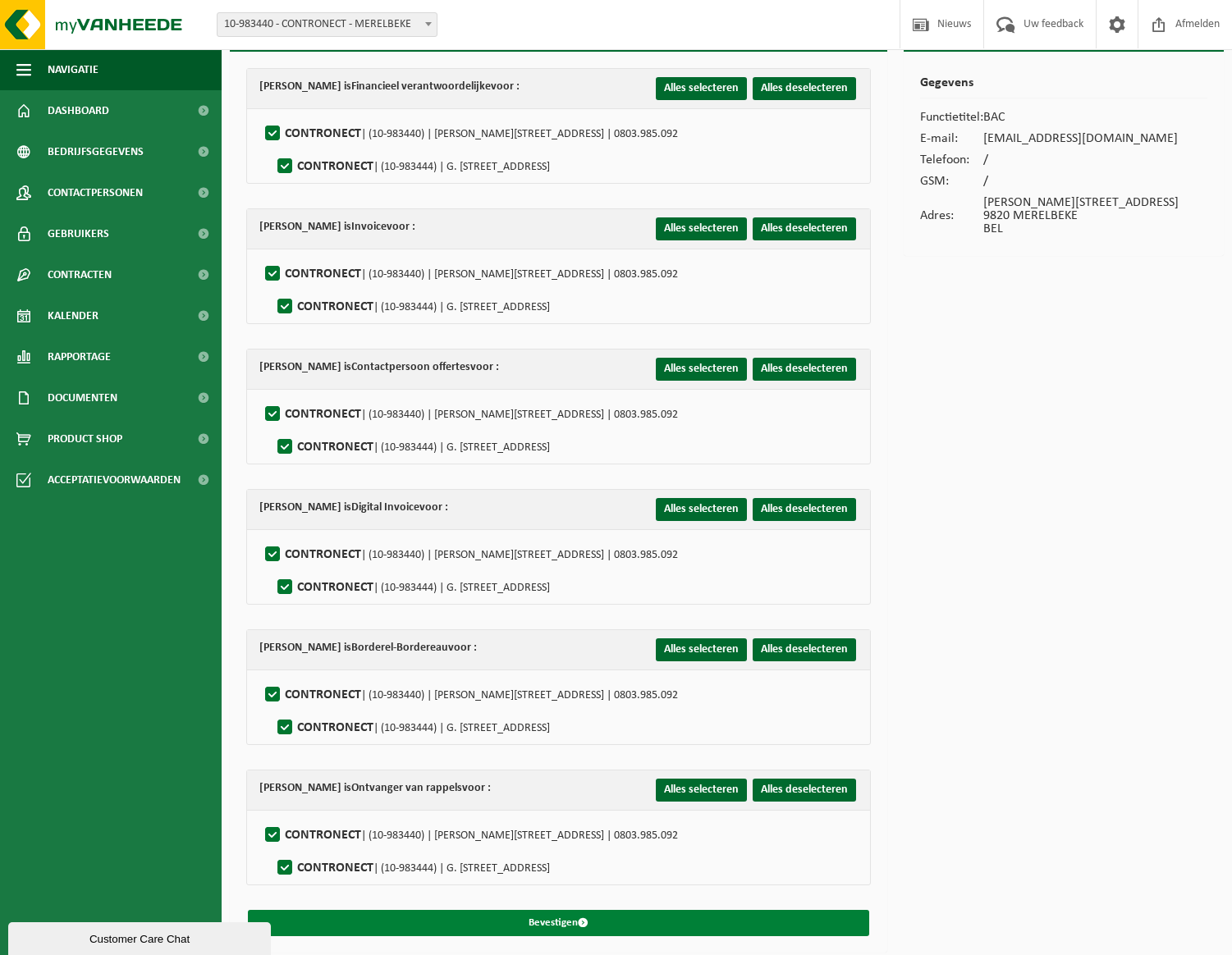
click at [578, 917] on span "submit" at bounding box center [583, 922] width 11 height 11
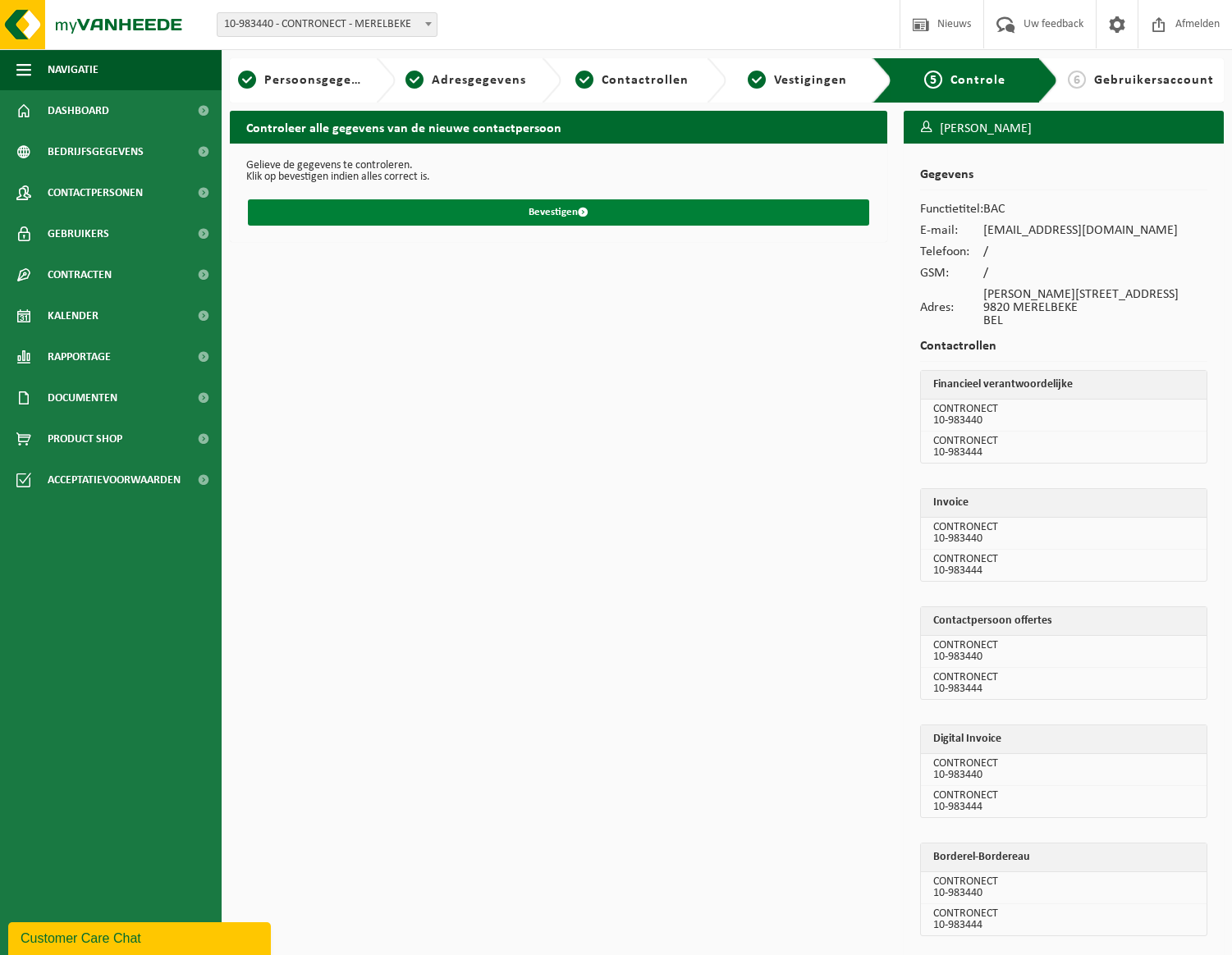
click at [527, 212] on button "Bevestigen" at bounding box center [558, 212] width 621 height 26
